Goal: Transaction & Acquisition: Download file/media

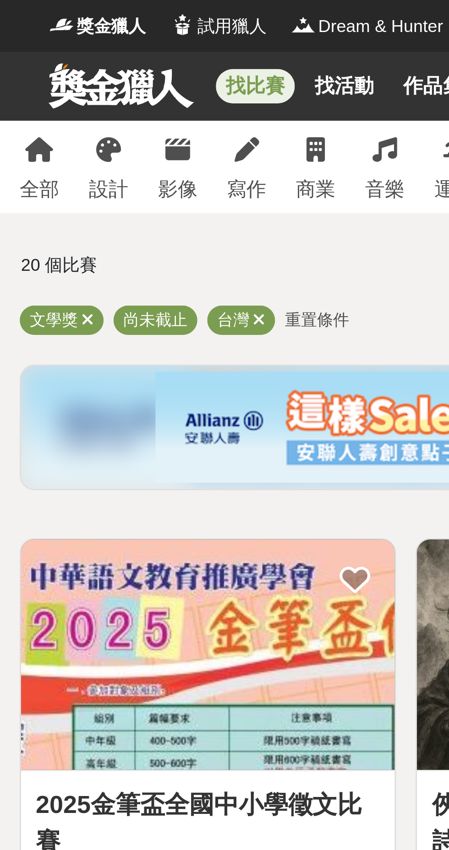
click at [54, 118] on span "尚未截止" at bounding box center [58, 118] width 24 height 7
click at [56, 119] on span "尚未截止" at bounding box center [58, 118] width 24 height 7
click at [56, 122] on div "尚未截止" at bounding box center [57, 119] width 31 height 11
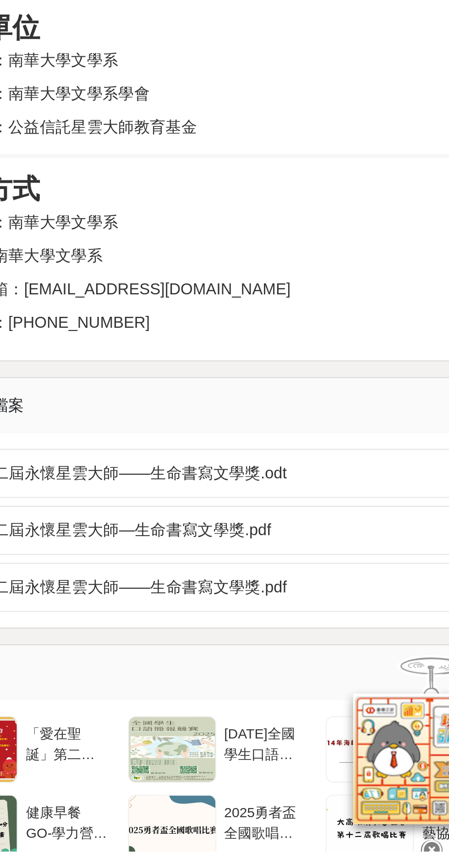
scroll to position [734, 0]
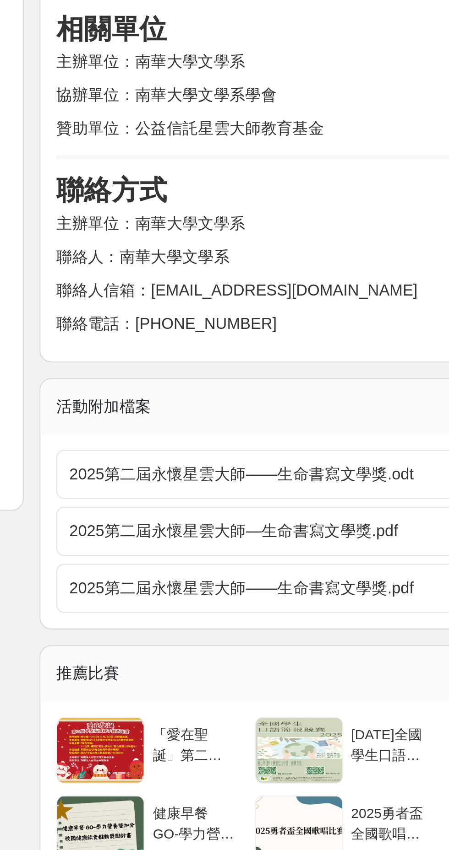
click at [192, 659] on span "2025第二屆永懷星雲大師——生命書寫文學獎.odt" at bounding box center [292, 664] width 249 height 11
